Goal: Task Accomplishment & Management: Use online tool/utility

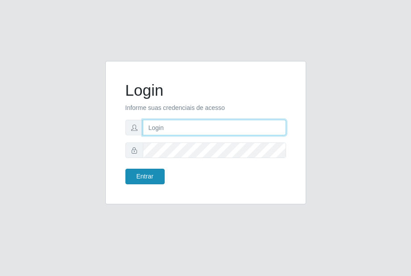
type input "[EMAIL_ADDRESS][DOMAIN_NAME]"
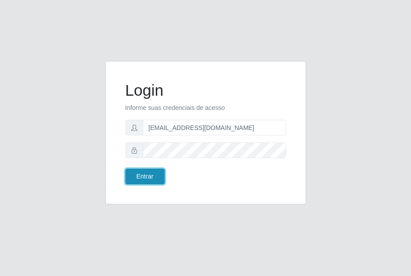
click at [139, 177] on button "Entrar" at bounding box center [144, 177] width 39 height 16
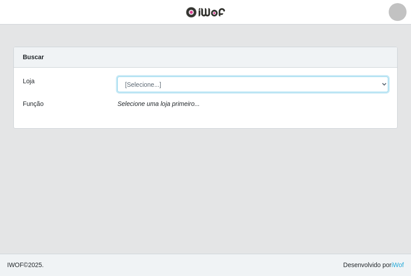
click at [288, 86] on select "[Selecione...] [GEOGRAPHIC_DATA] - [GEOGRAPHIC_DATA]" at bounding box center [252, 85] width 271 height 16
select select "432"
click at [117, 77] on select "[Selecione...] [GEOGRAPHIC_DATA] - [GEOGRAPHIC_DATA]" at bounding box center [252, 85] width 271 height 16
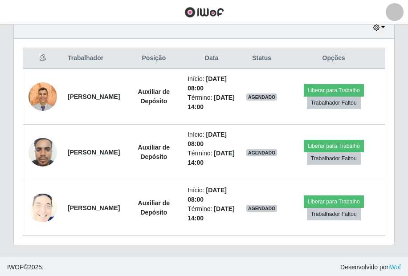
scroll to position [324, 0]
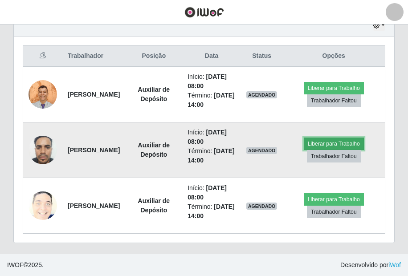
click at [325, 142] on button "Liberar para Trabalho" at bounding box center [334, 144] width 60 height 12
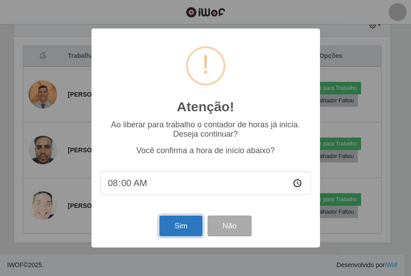
click at [187, 231] on button "Sim" at bounding box center [180, 226] width 43 height 21
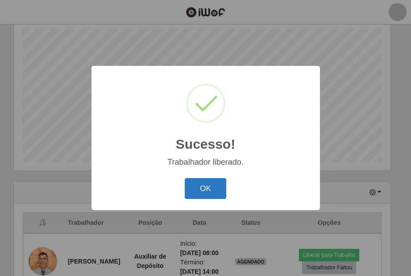
click at [192, 183] on button "OK" at bounding box center [205, 188] width 41 height 21
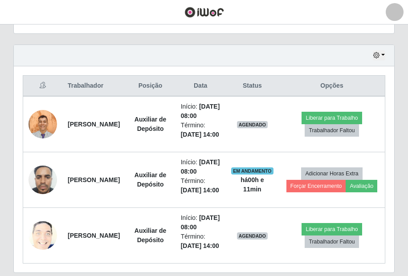
scroll to position [380, 0]
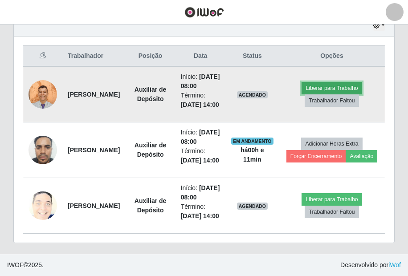
click at [353, 82] on button "Liberar para Trabalho" at bounding box center [332, 88] width 60 height 12
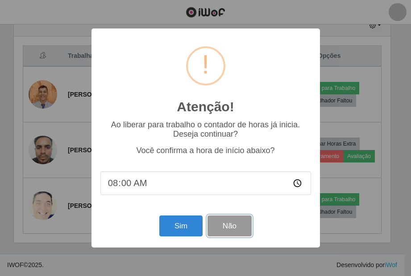
click at [220, 227] on button "Não" at bounding box center [229, 226] width 44 height 21
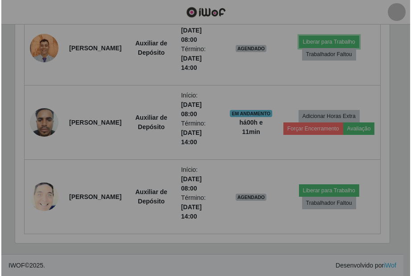
scroll to position [185, 381]
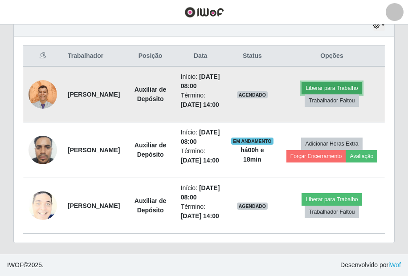
click at [351, 82] on button "Liberar para Trabalho" at bounding box center [332, 88] width 60 height 12
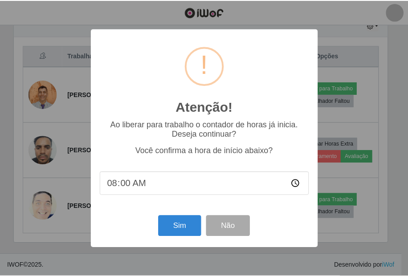
scroll to position [185, 376]
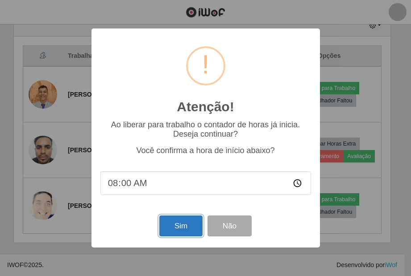
click at [188, 225] on button "Sim" at bounding box center [180, 226] width 43 height 21
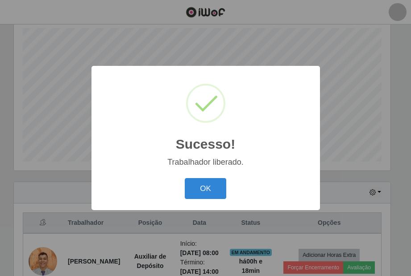
click at [185, 178] on button "OK" at bounding box center [205, 188] width 41 height 21
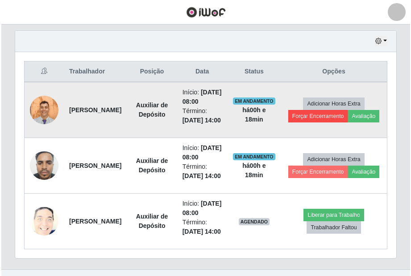
scroll to position [380, 0]
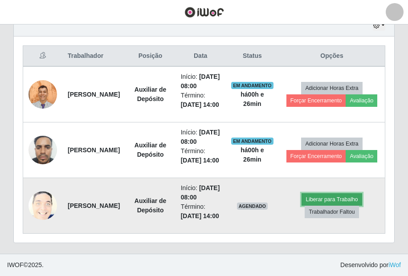
click at [345, 194] on button "Liberar para Trabalho" at bounding box center [332, 200] width 60 height 12
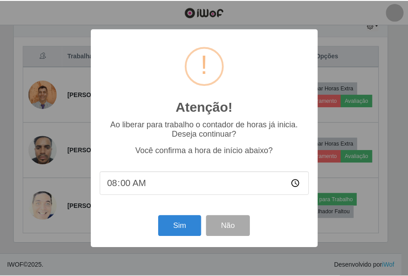
scroll to position [185, 376]
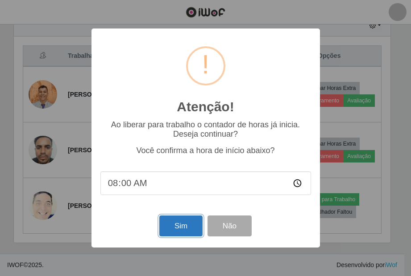
click at [187, 228] on button "Sim" at bounding box center [180, 226] width 43 height 21
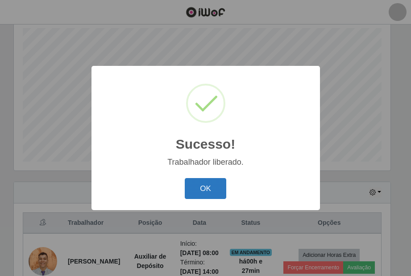
click at [199, 189] on button "OK" at bounding box center [205, 188] width 41 height 21
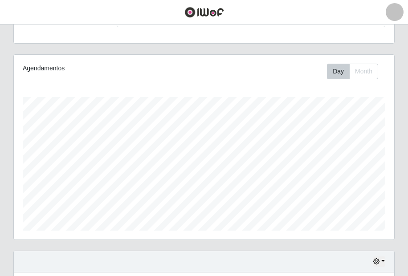
scroll to position [0, 0]
